Goal: Transaction & Acquisition: Purchase product/service

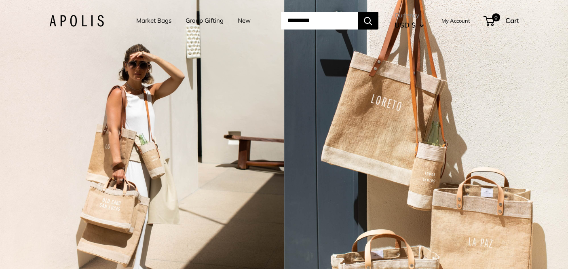
click at [212, 107] on div "2 / 7" at bounding box center [142, 134] width 284 height 269
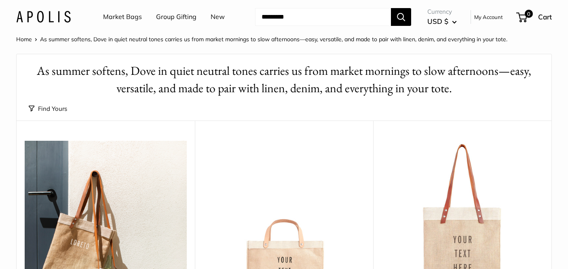
click at [177, 16] on link "Group Gifting" at bounding box center [176, 17] width 40 height 12
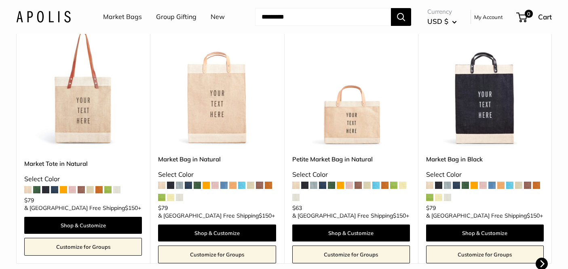
scroll to position [27, 0]
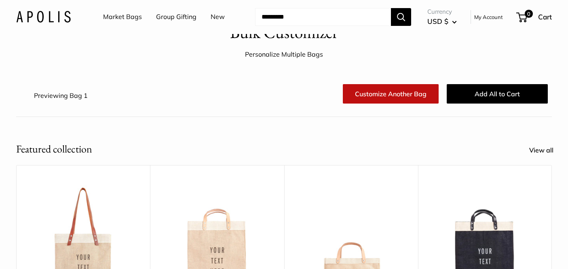
click at [131, 17] on link "Market Bags" at bounding box center [122, 17] width 39 height 12
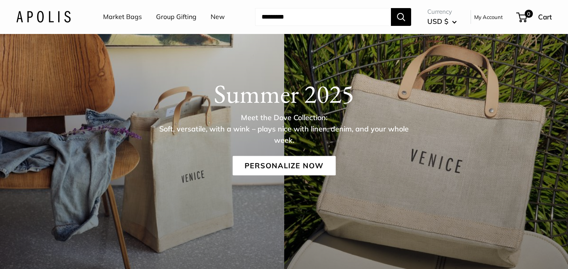
scroll to position [71, 0]
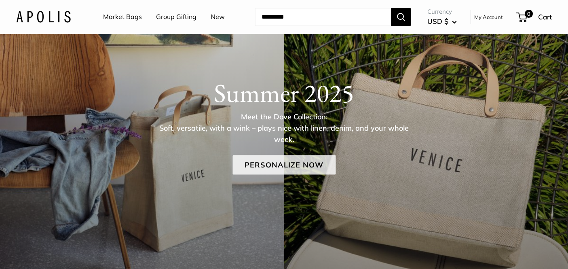
click at [268, 164] on link "Personalize Now" at bounding box center [283, 164] width 103 height 19
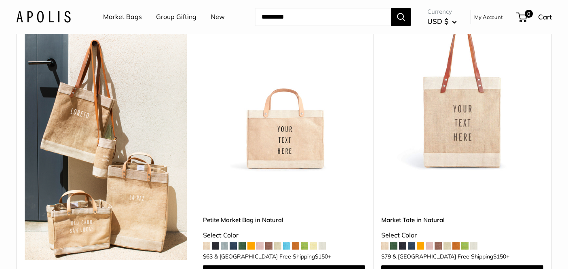
scroll to position [139, 0]
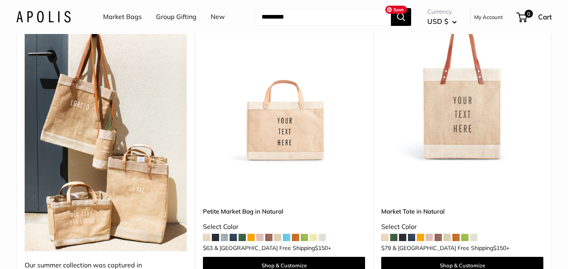
click at [0, 0] on img at bounding box center [0, 0] width 0 height 0
